Goal: Transaction & Acquisition: Purchase product/service

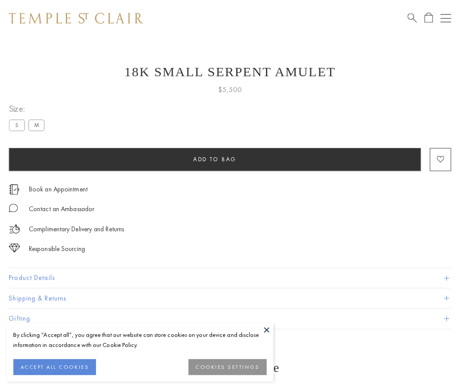
scroll to position [27, 0]
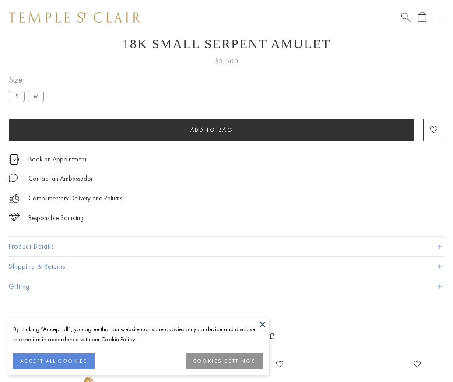
click at [212, 130] on span "Add to bag" at bounding box center [212, 129] width 43 height 7
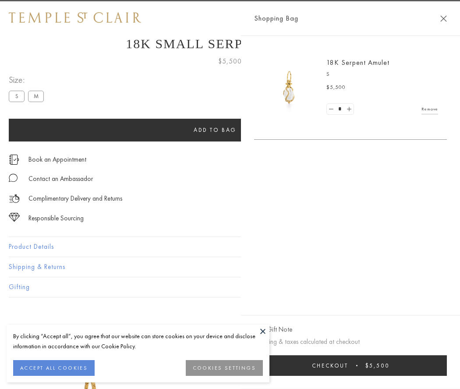
click at [348, 365] on span "Checkout" at bounding box center [330, 365] width 36 height 7
